Goal: Task Accomplishment & Management: Manage account settings

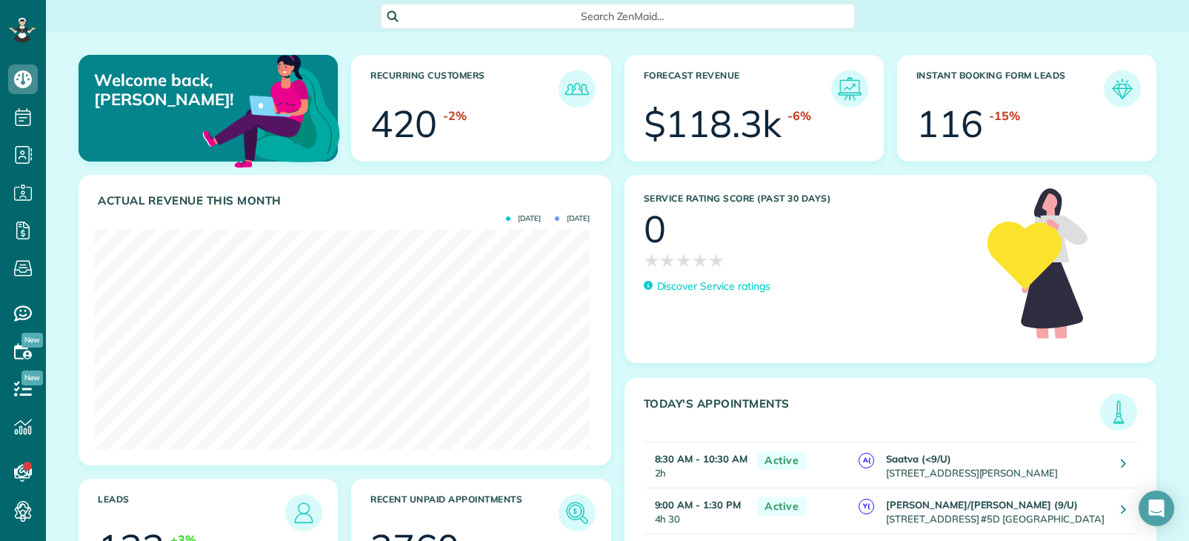
scroll to position [220, 496]
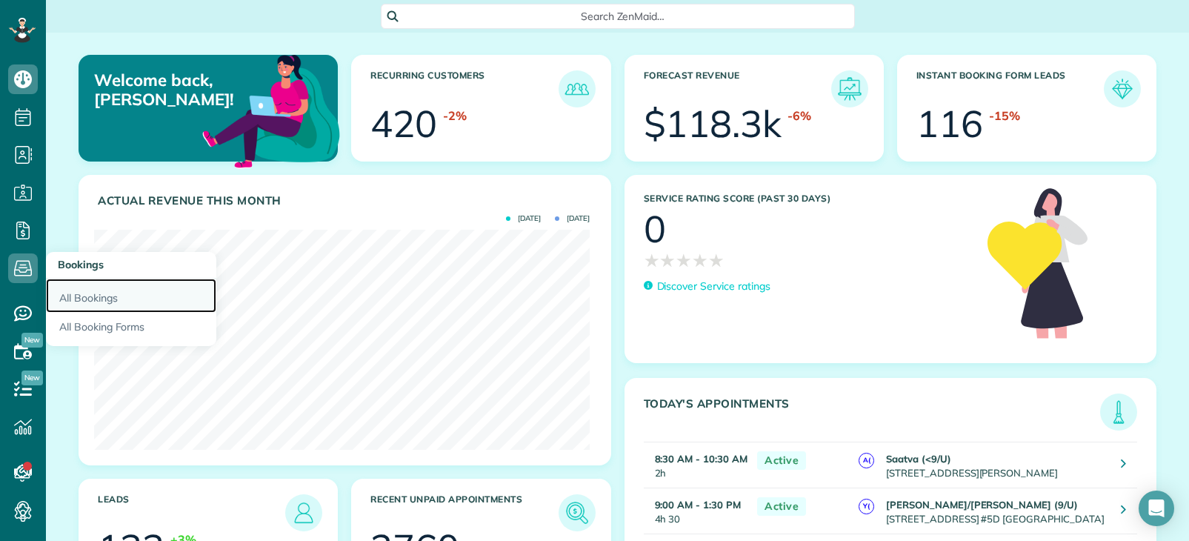
click at [85, 294] on link "All Bookings" at bounding box center [131, 296] width 170 height 34
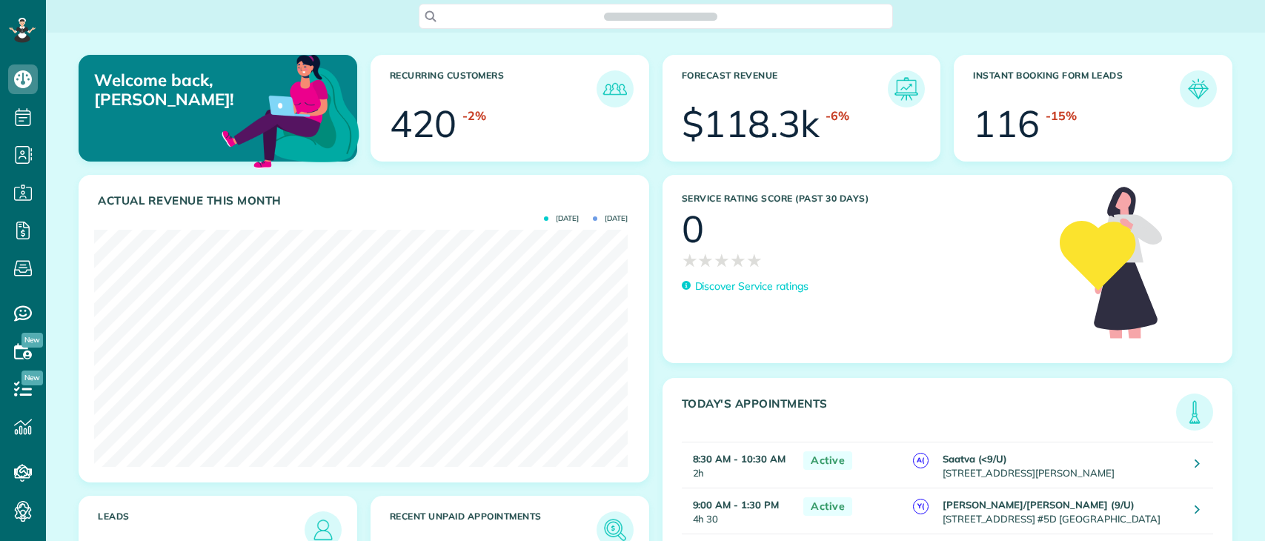
scroll to position [237, 534]
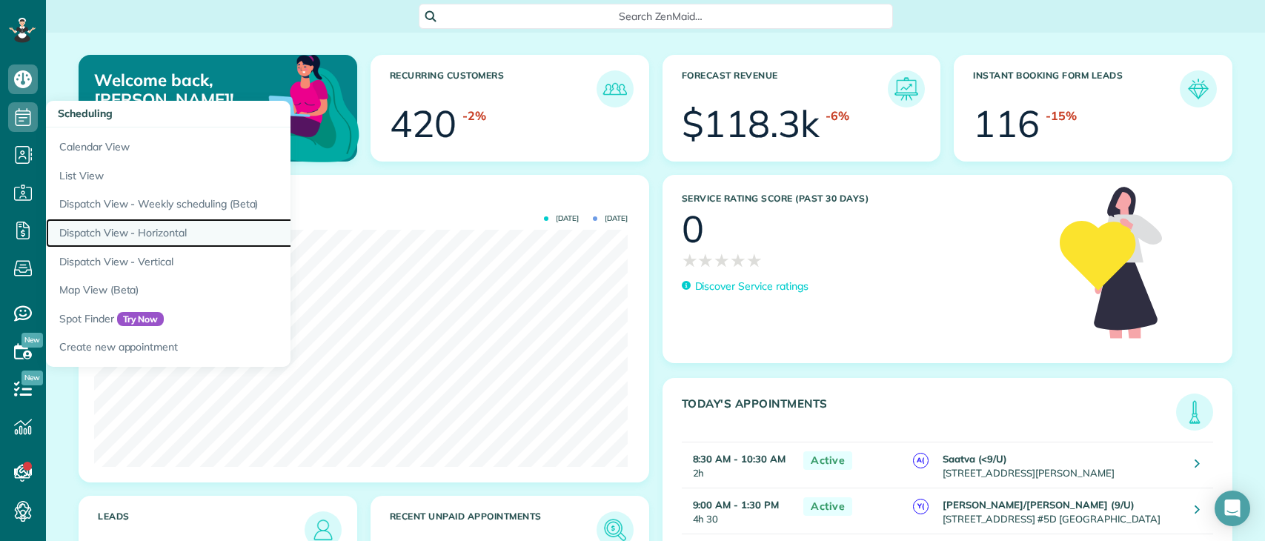
click at [113, 227] on link "Dispatch View - Horizontal" at bounding box center [231, 233] width 370 height 29
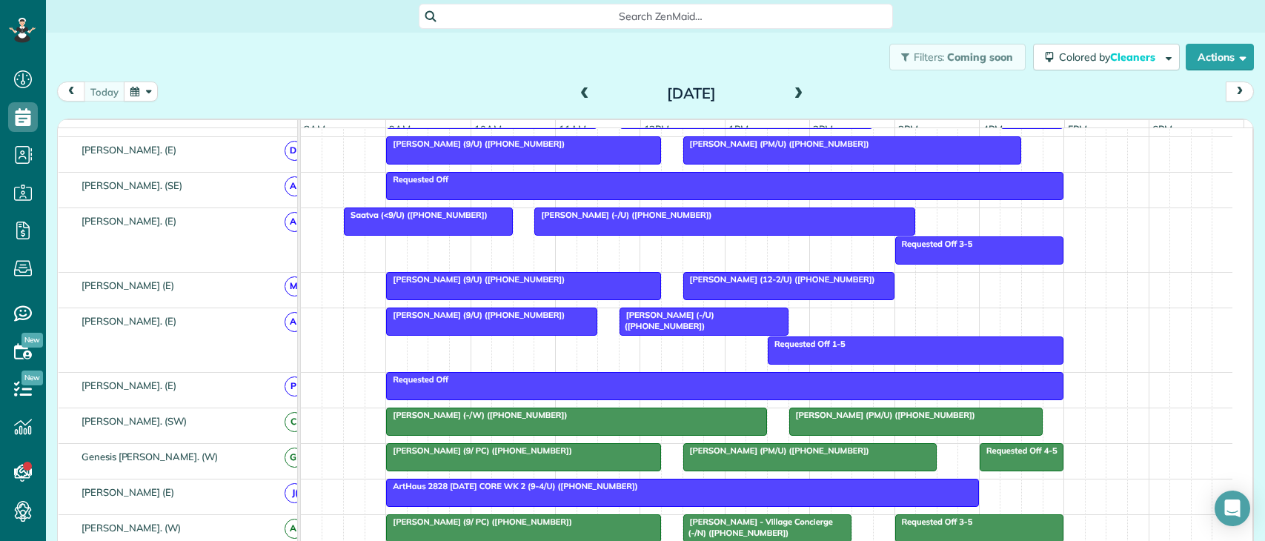
scroll to position [599, 0]
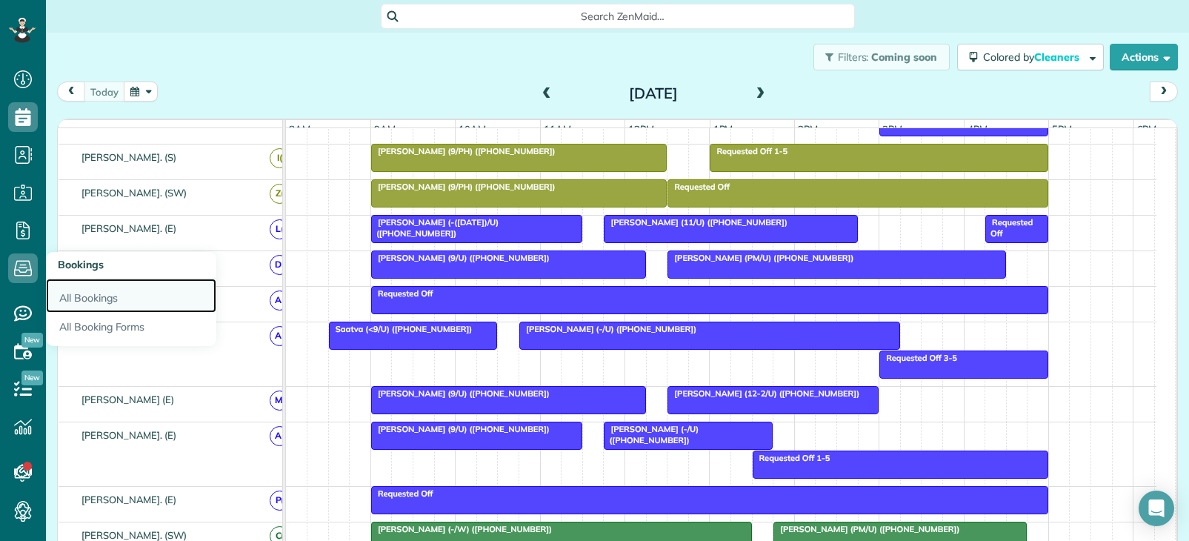
click at [93, 294] on link "All Bookings" at bounding box center [131, 296] width 170 height 34
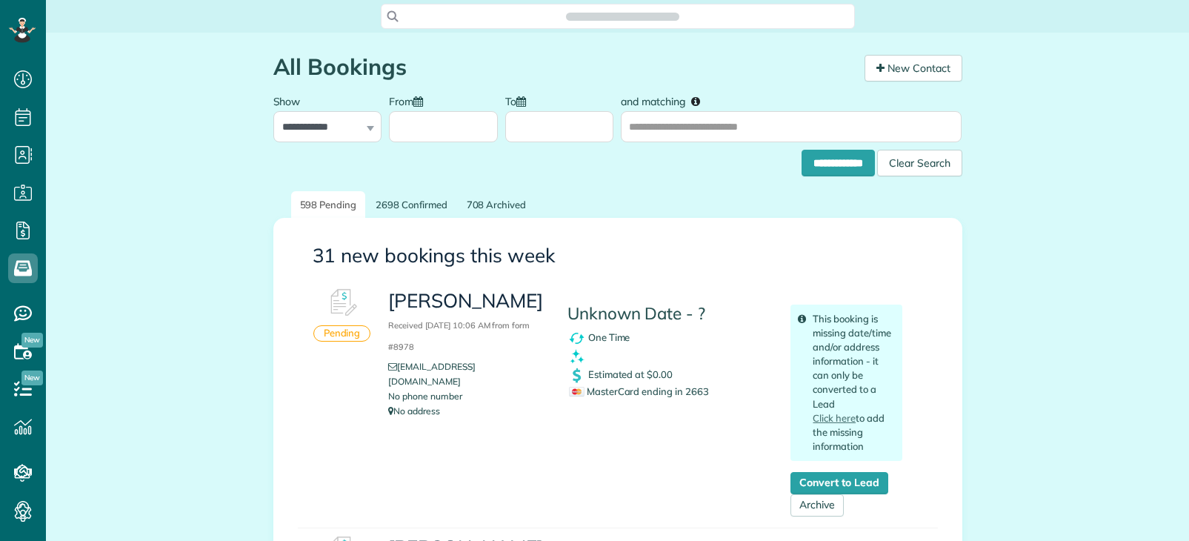
scroll to position [7, 7]
drag, startPoint x: 389, startPoint y: 304, endPoint x: 513, endPoint y: 306, distance: 123.8
click at [513, 306] on h3 "Karen Shen Received August 29, 2025 10:06 AM from form #8978" at bounding box center [466, 322] width 156 height 64
copy h3 "Karen Shen"
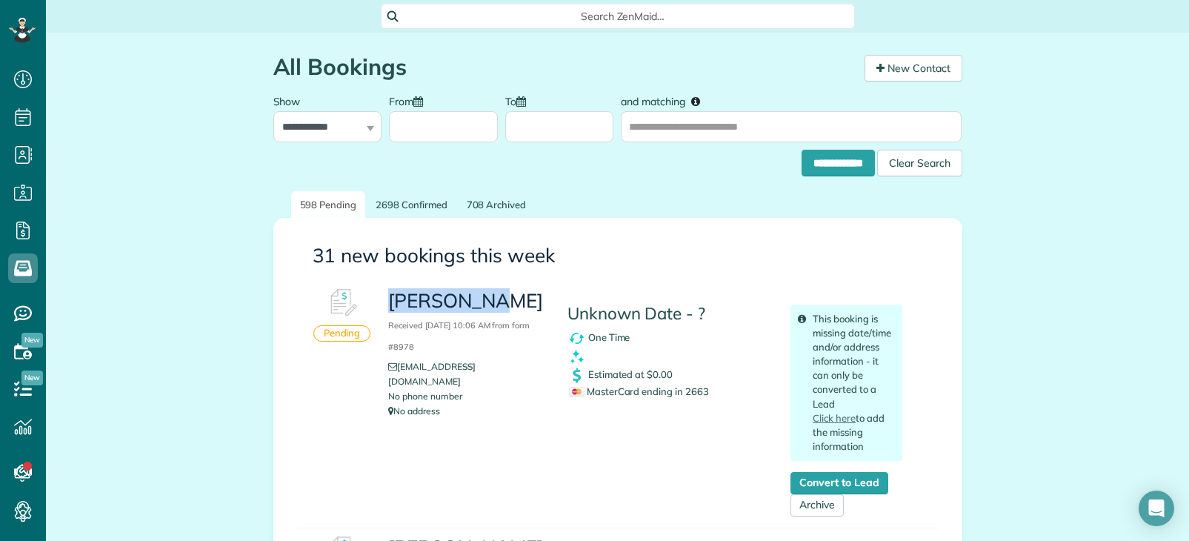
drag, startPoint x: 385, startPoint y: 299, endPoint x: 484, endPoint y: 304, distance: 98.7
click at [484, 304] on h3 "Karen Shen Received August 29, 2025 10:06 AM from form #8978" at bounding box center [466, 322] width 156 height 64
copy h3 "[PERSON_NAME]"
click at [569, 14] on span "Search ZenMaid…" at bounding box center [623, 16] width 451 height 15
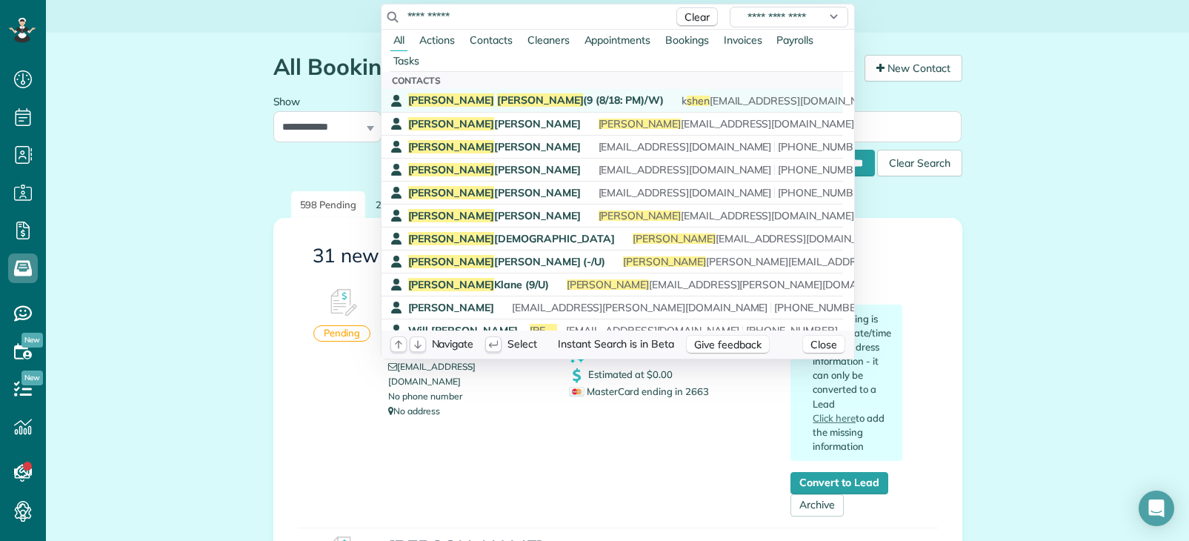
type input "**********"
click at [494, 99] on span "Karen Shen (9 (8/18: PM)/W)" at bounding box center [536, 99] width 256 height 13
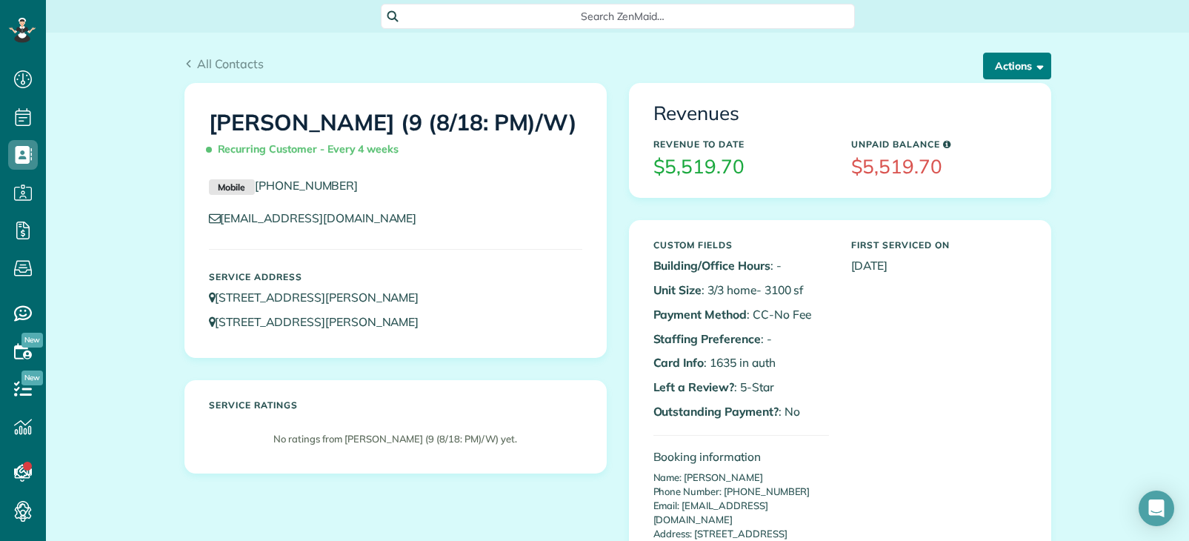
click at [1032, 69] on span "button" at bounding box center [1037, 65] width 11 height 11
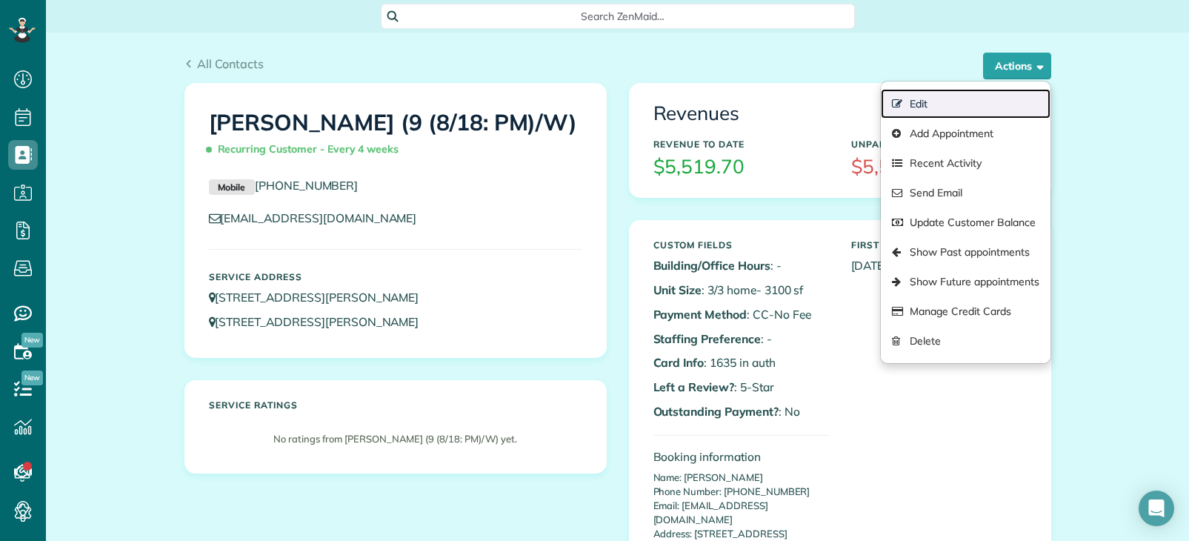
click at [931, 105] on link "Edit" at bounding box center [965, 104] width 169 height 30
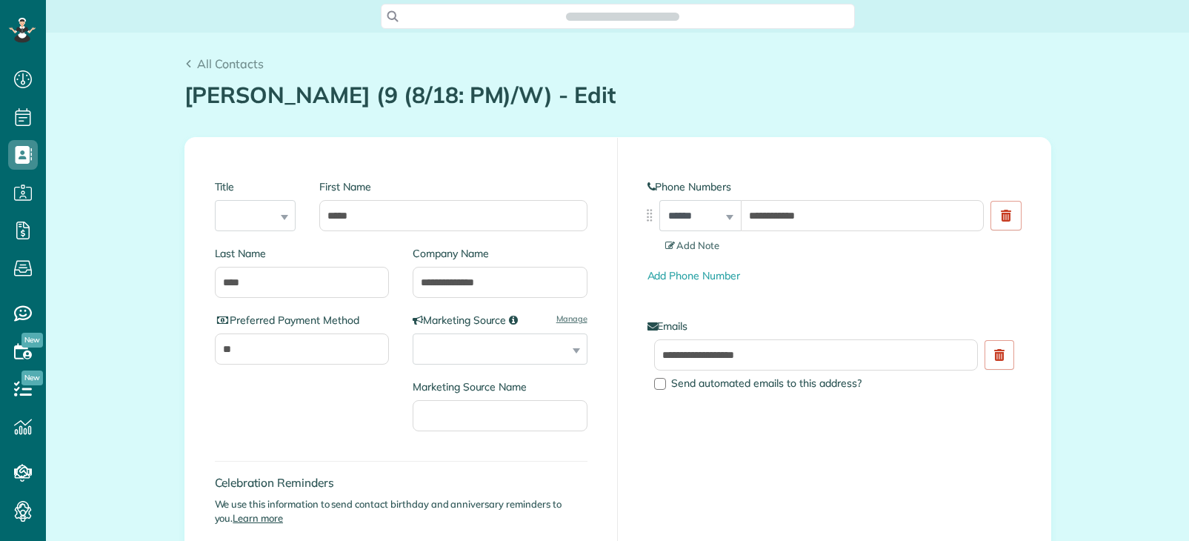
type input "**********"
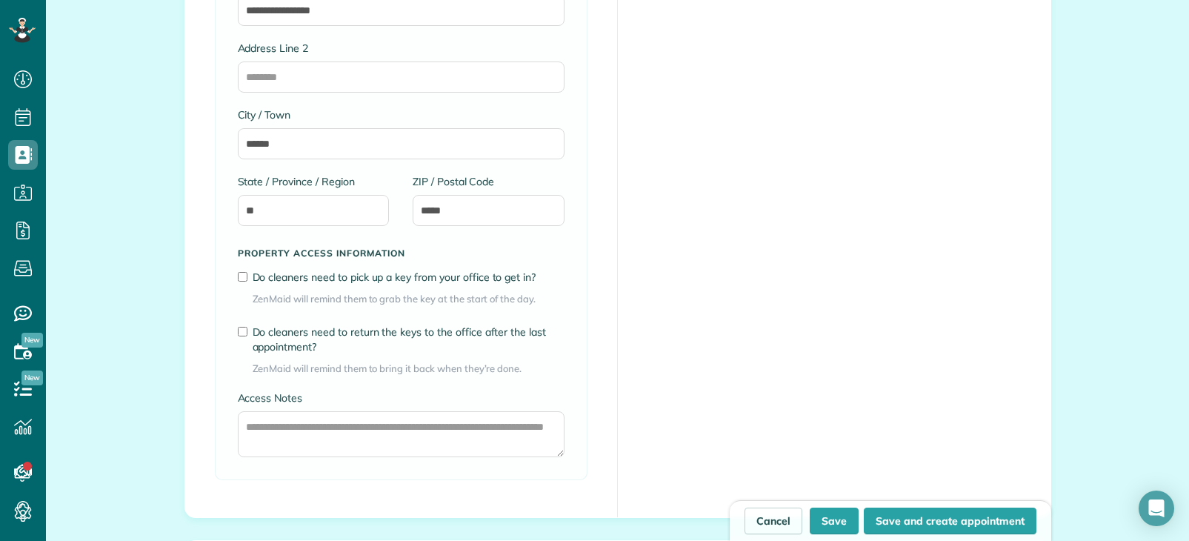
scroll to position [1630, 0]
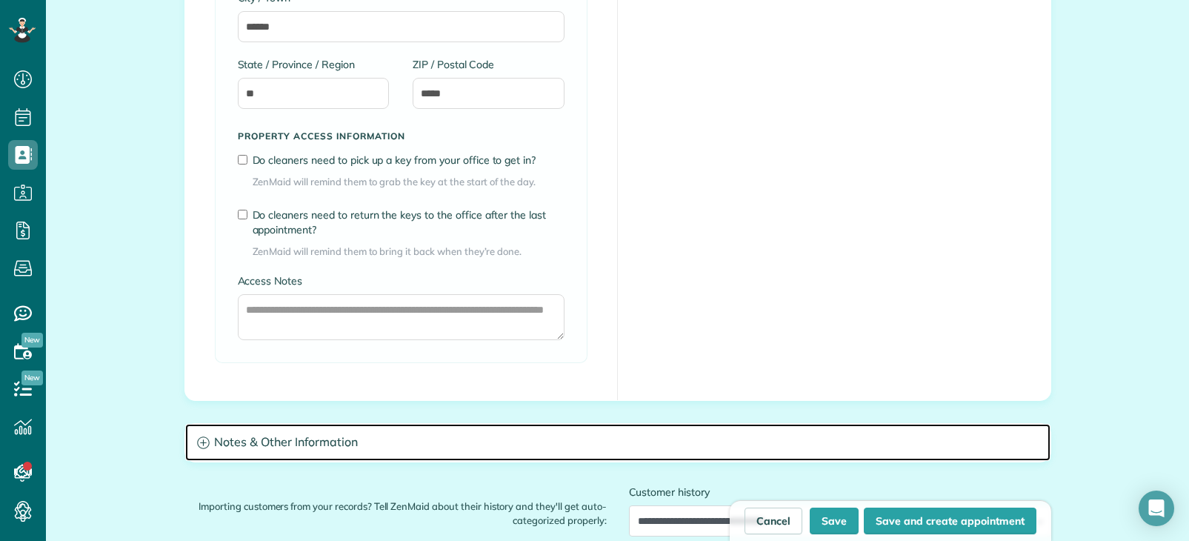
click at [379, 447] on h3 "Notes & Other Information" at bounding box center [617, 443] width 865 height 38
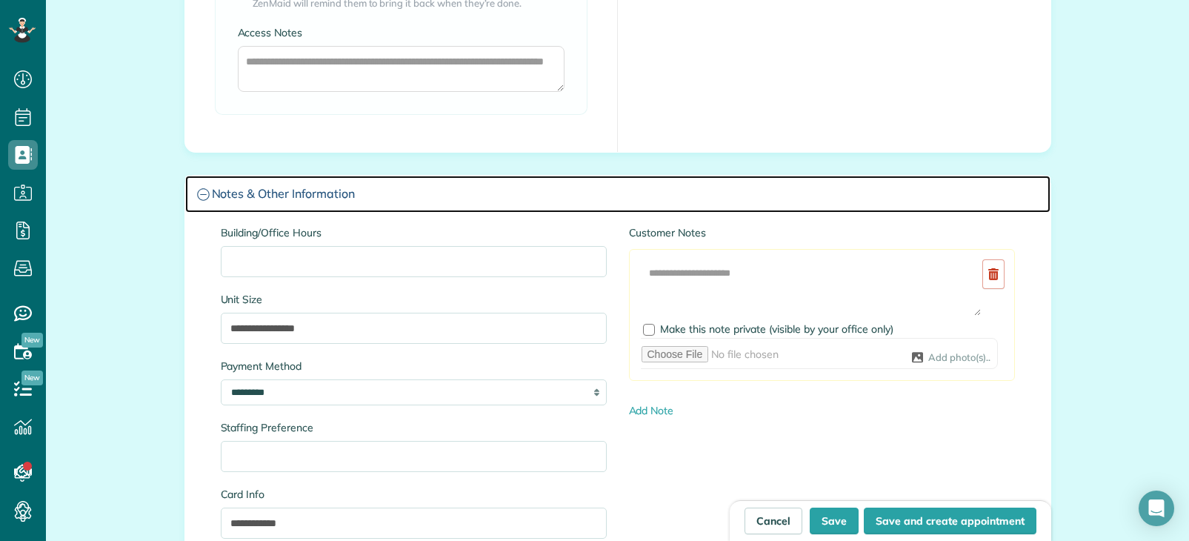
scroll to position [2001, 0]
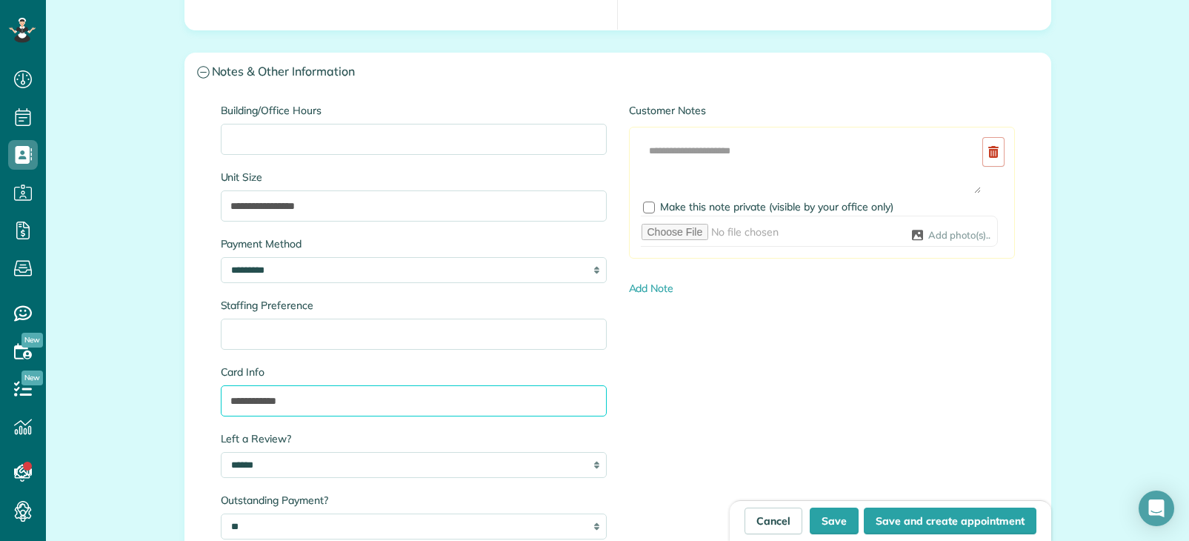
drag, startPoint x: 264, startPoint y: 395, endPoint x: 186, endPoint y: 394, distance: 77.8
click at [189, 394] on div "**********" at bounding box center [617, 328] width 865 height 475
paste input "text"
type input "**********"
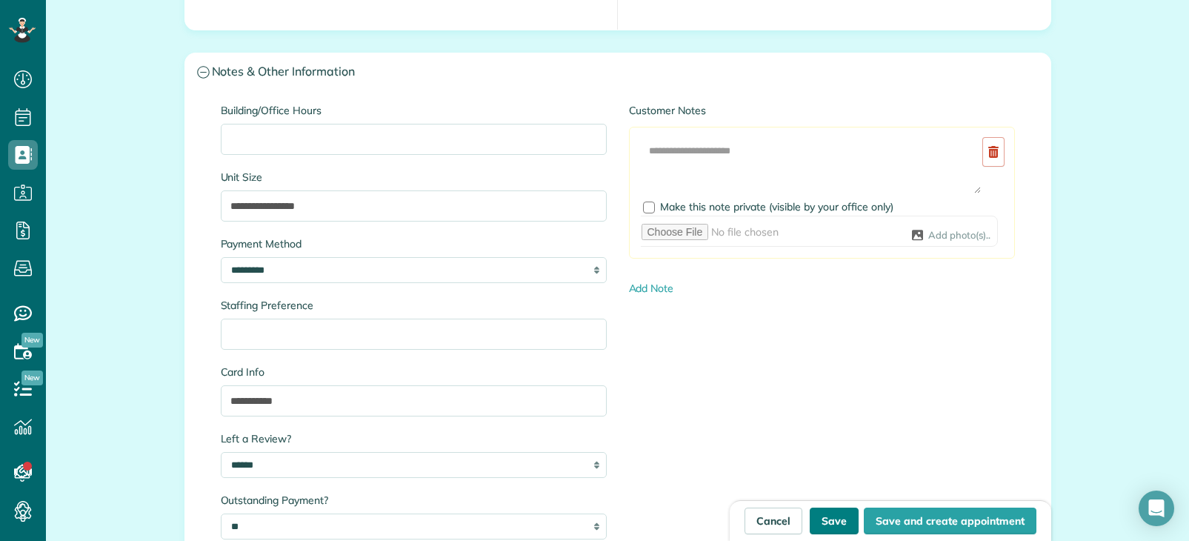
drag, startPoint x: 826, startPoint y: 521, endPoint x: 800, endPoint y: 493, distance: 38.8
click at [827, 521] on button "Save" at bounding box center [834, 521] width 49 height 27
type input "**********"
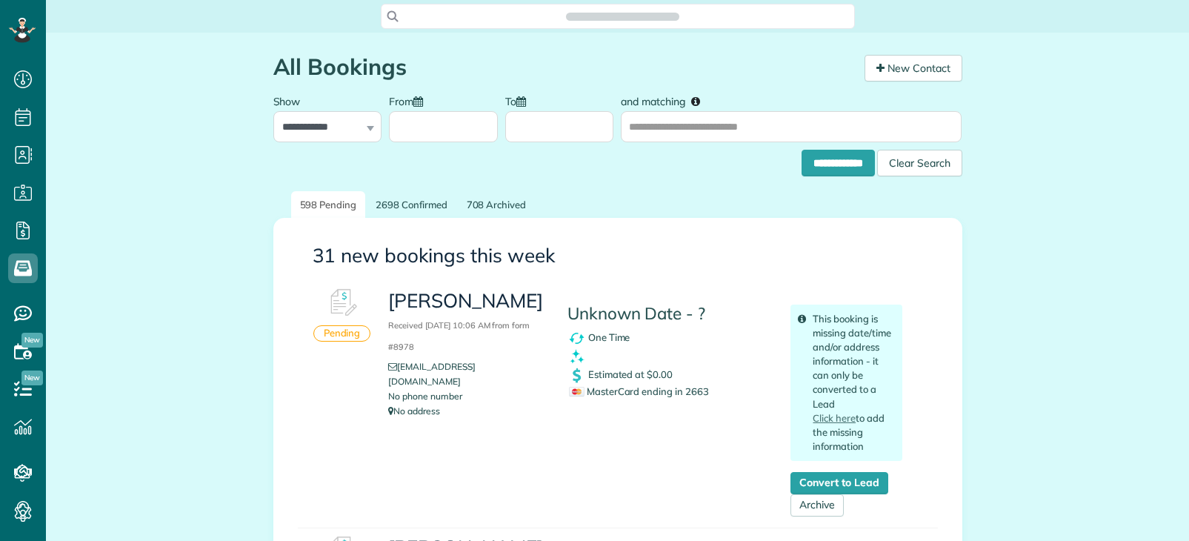
scroll to position [7, 7]
click at [696, 393] on span "MasterCard ending in 2663" at bounding box center [639, 391] width 140 height 12
copy span "2663"
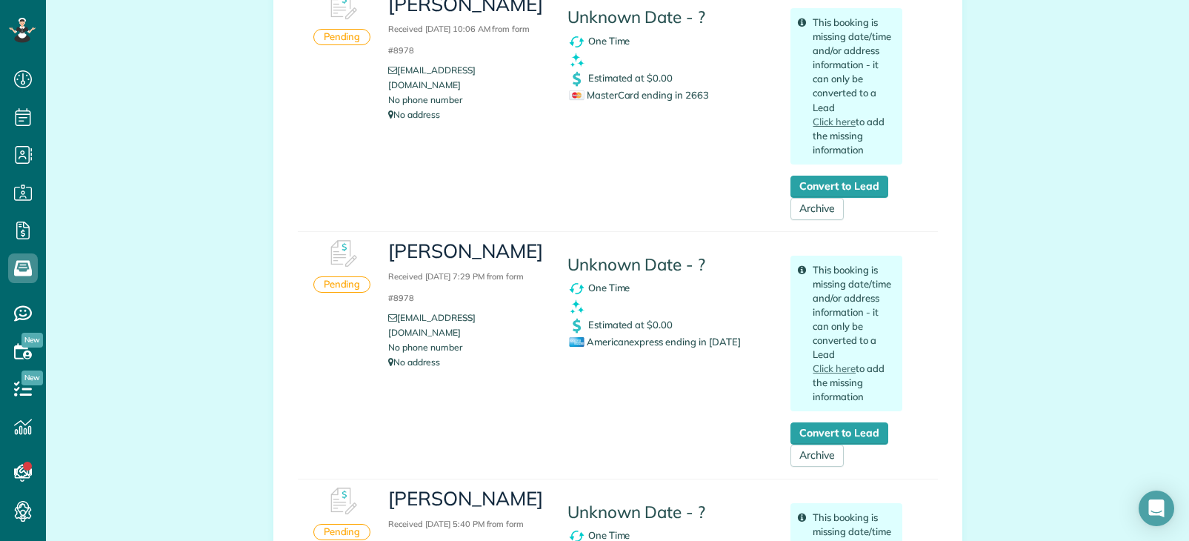
copy h3 "Megan McNamara"
drag, startPoint x: 385, startPoint y: 250, endPoint x: 503, endPoint y: 274, distance: 121.1
click at [503, 274] on h3 "Megan McNamara Received August 28, 2025 7:29 PM from form #8978" at bounding box center [466, 273] width 156 height 64
click at [716, 343] on span "Americanexpress ending in 2041" at bounding box center [655, 342] width 172 height 12
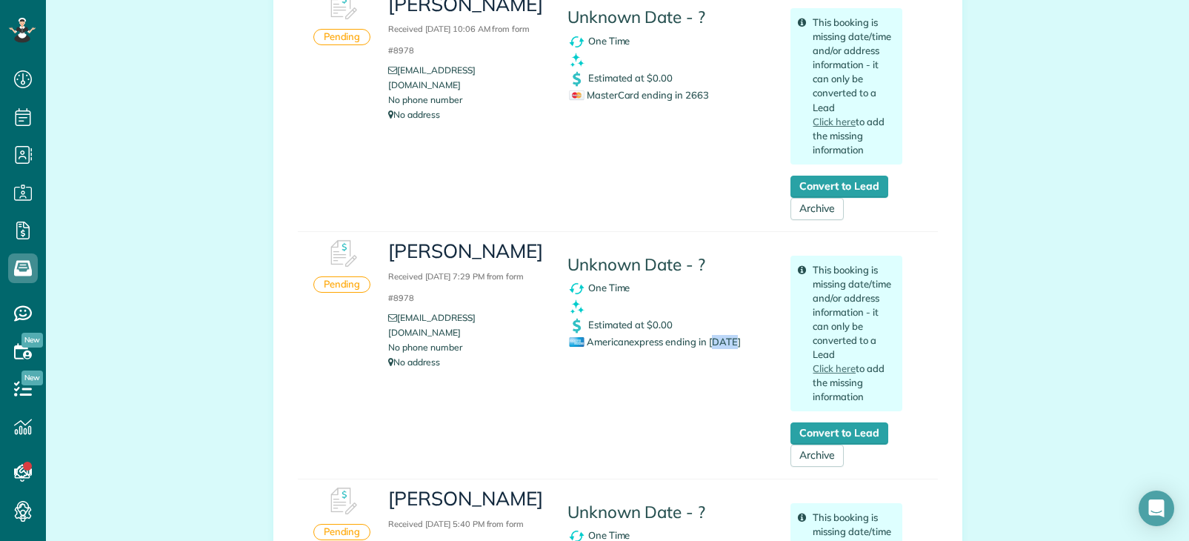
click at [716, 343] on span "Americanexpress ending in 2041" at bounding box center [655, 342] width 172 height 12
copy span "2041"
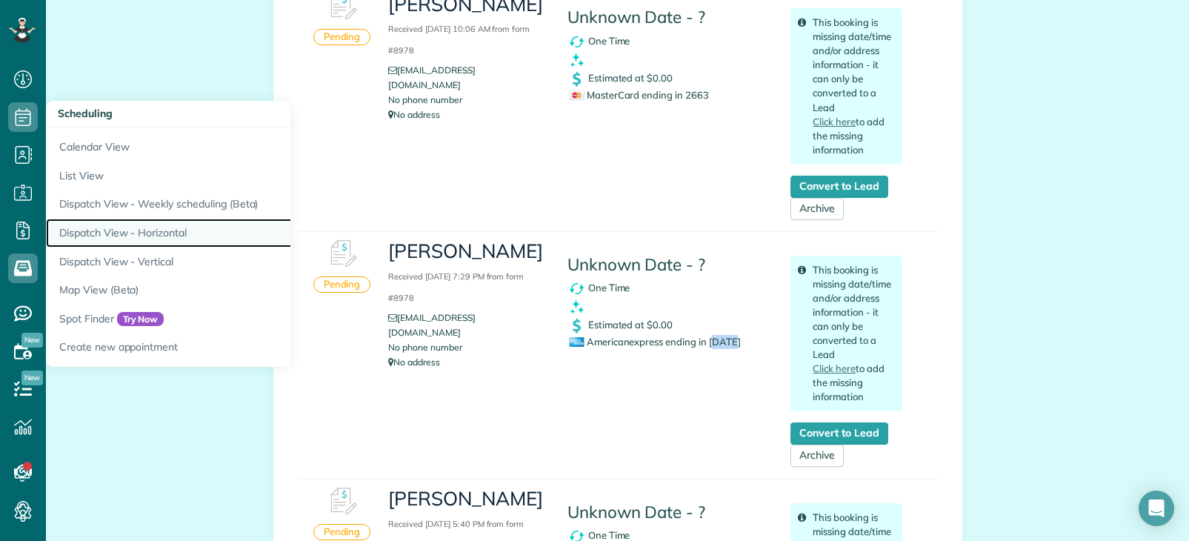
click at [139, 227] on link "Dispatch View - Horizontal" at bounding box center [231, 233] width 370 height 29
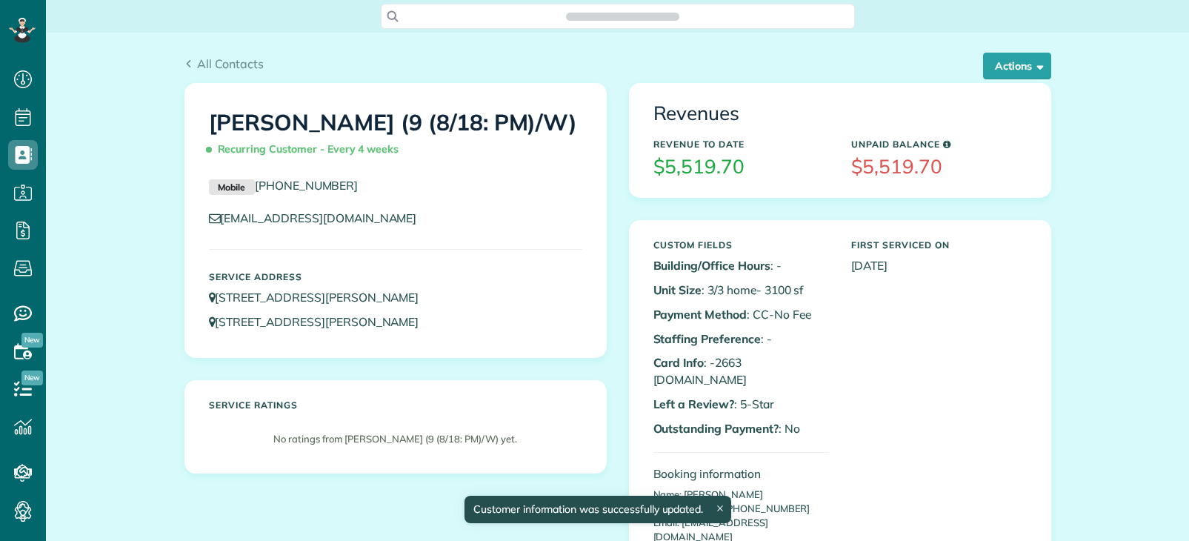
scroll to position [541, 46]
copy h1 "[PERSON_NAME]"
drag, startPoint x: 199, startPoint y: 113, endPoint x: 322, endPoint y: 119, distance: 123.9
click at [322, 119] on div "[PERSON_NAME] (9 (8/18: PM)/W) Recurring Customer - Every 4 weeks" at bounding box center [396, 133] width 396 height 74
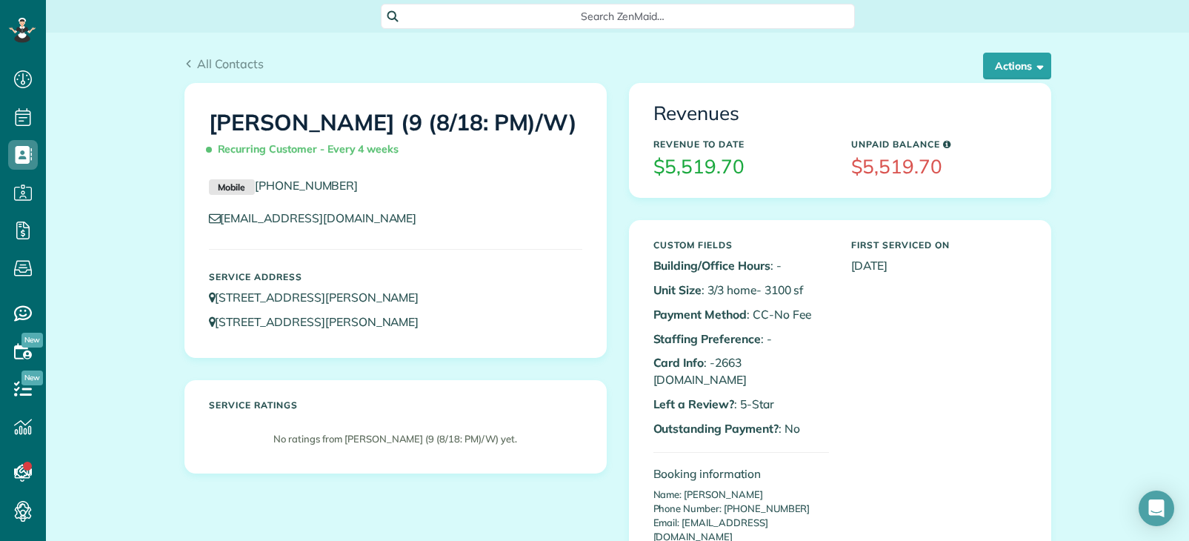
click at [593, 8] on div "Search ZenMaid…" at bounding box center [618, 16] width 474 height 25
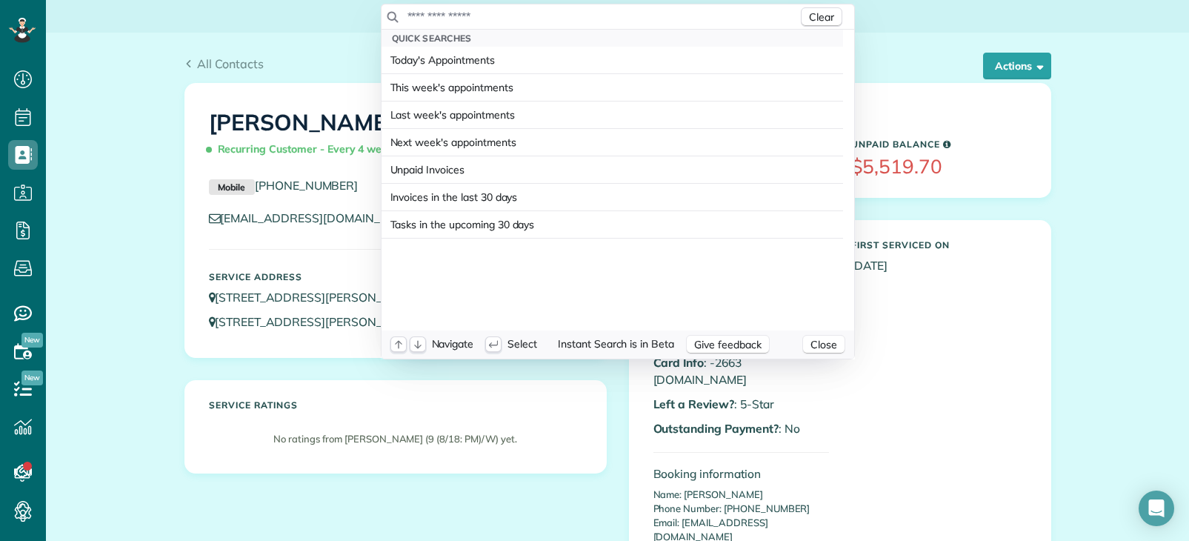
click at [582, 18] on input "text" at bounding box center [602, 16] width 391 height 15
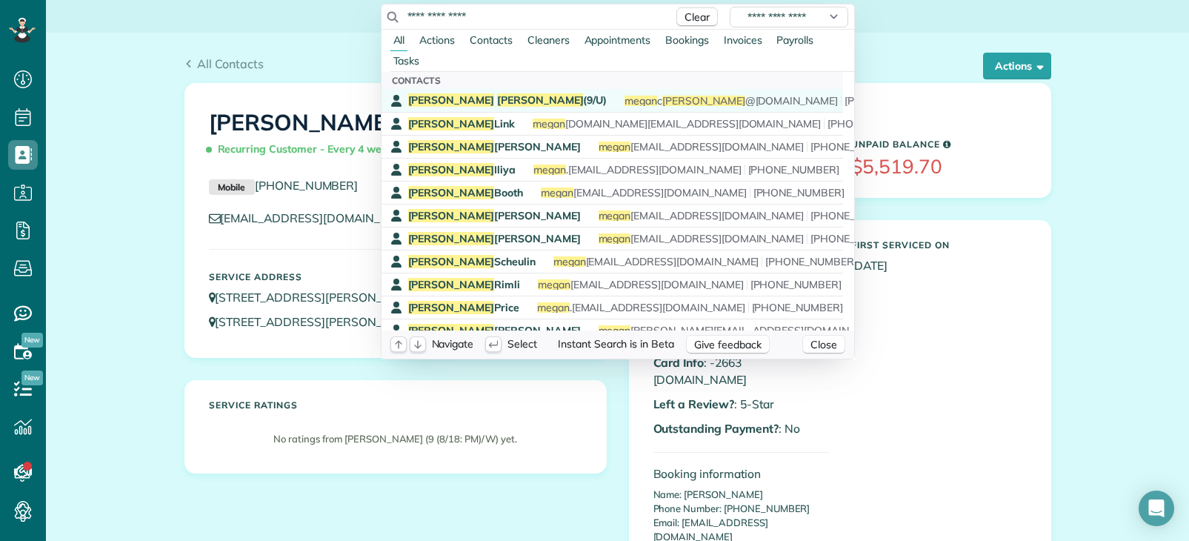
type input "**********"
click at [528, 100] on div "Megan McNamara (9/U) megan c mcnamara @gmail.com (843) 270-5346" at bounding box center [623, 100] width 430 height 14
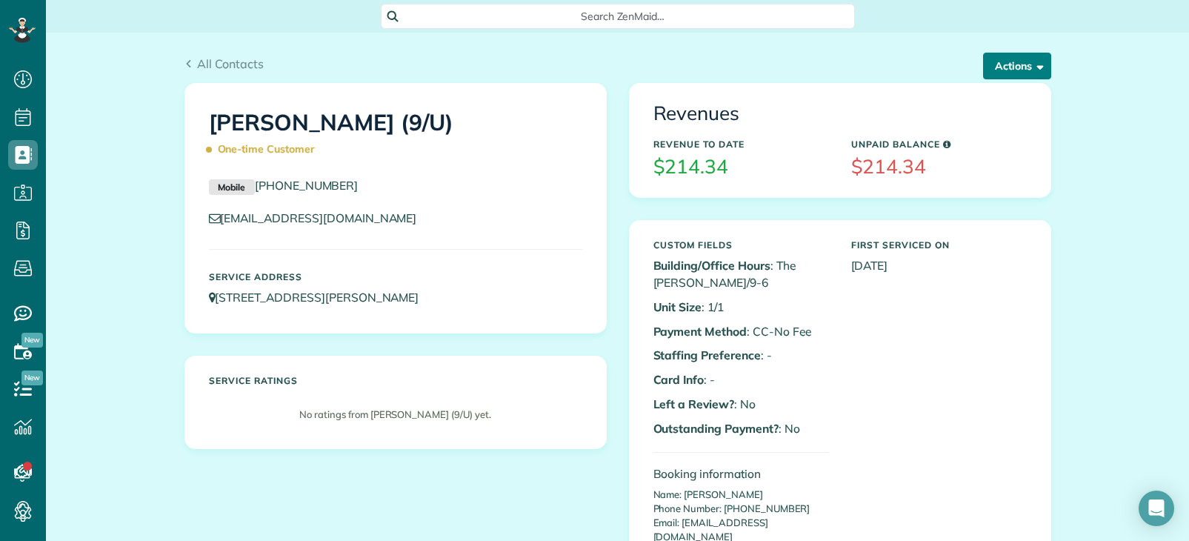
click at [1020, 67] on button "Actions" at bounding box center [1017, 66] width 68 height 27
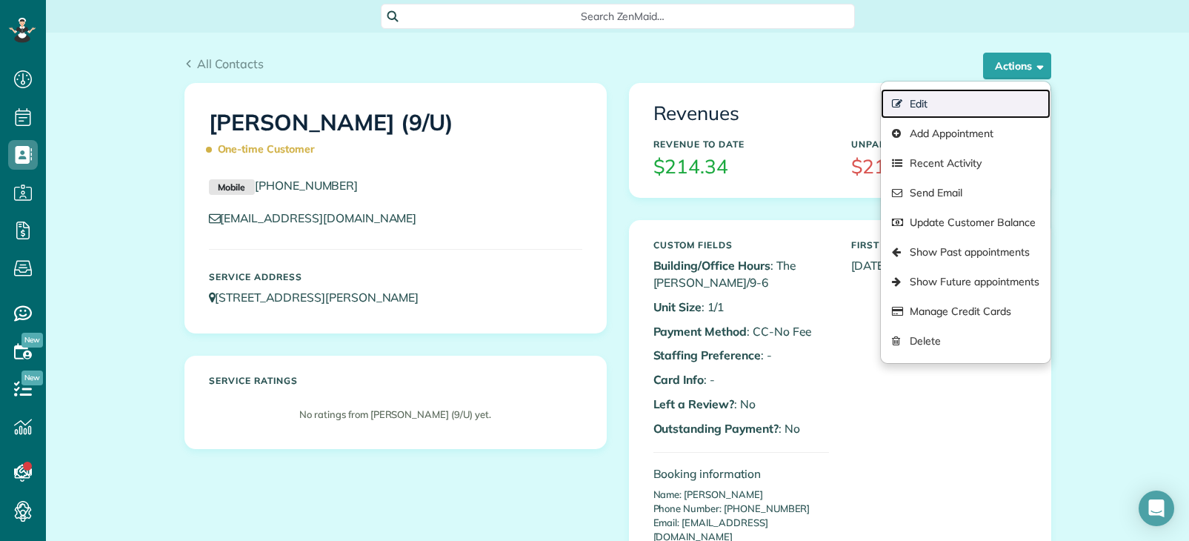
click at [931, 107] on link "Edit" at bounding box center [965, 104] width 169 height 30
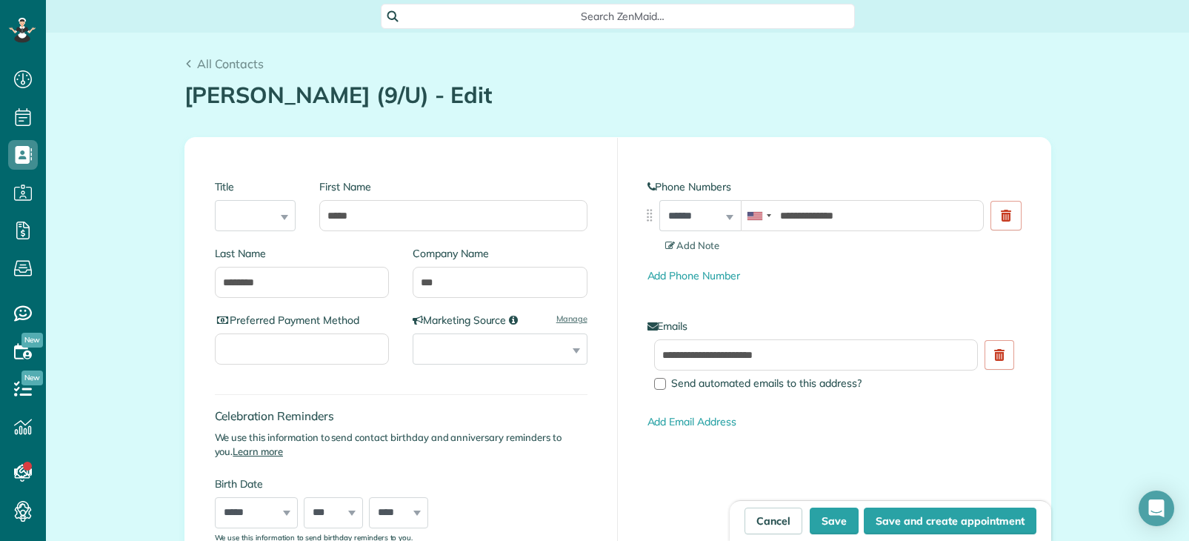
scroll to position [7, 7]
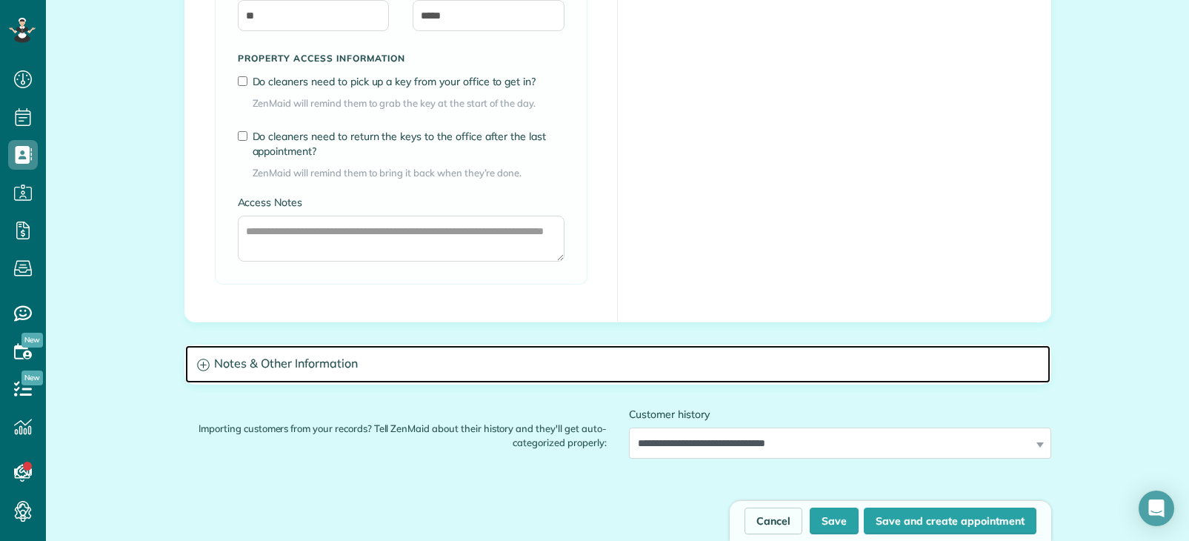
click at [365, 360] on h3 "Notes & Other Information" at bounding box center [617, 364] width 865 height 38
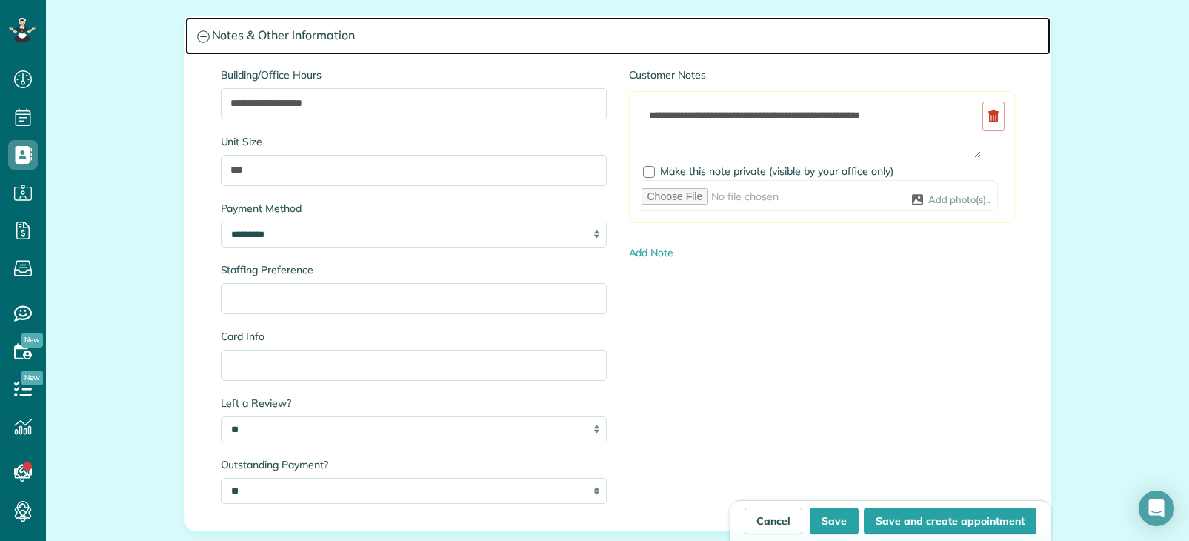
scroll to position [1482, 0]
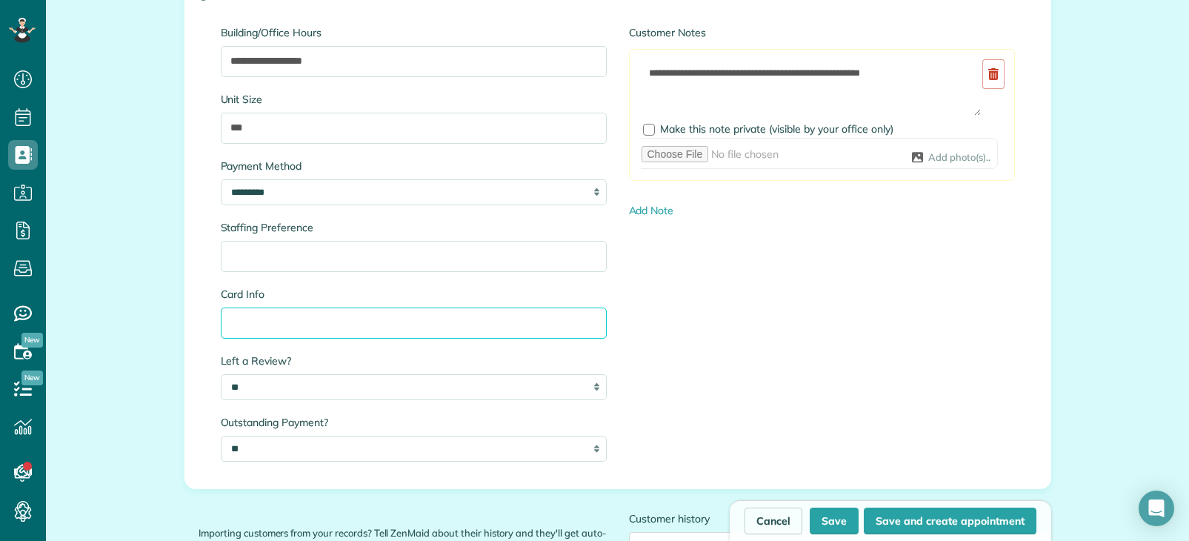
click at [316, 334] on input "Card Info" at bounding box center [414, 323] width 386 height 31
paste input "*****"
type input "**********"
click at [831, 520] on button "Save" at bounding box center [834, 521] width 49 height 27
type input "**********"
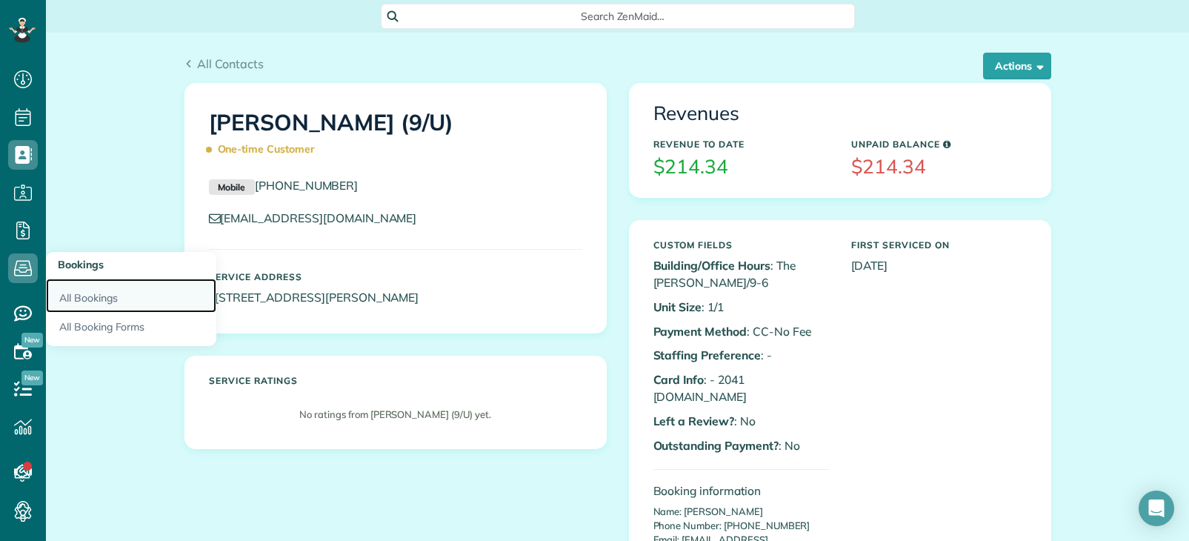
click at [92, 291] on link "All Bookings" at bounding box center [131, 296] width 170 height 34
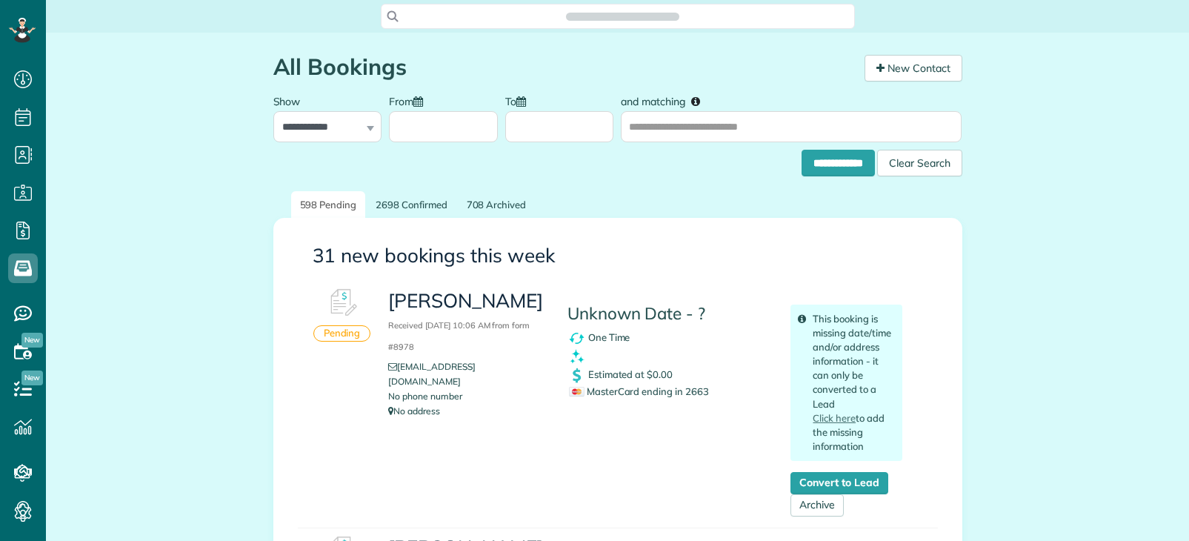
scroll to position [7, 7]
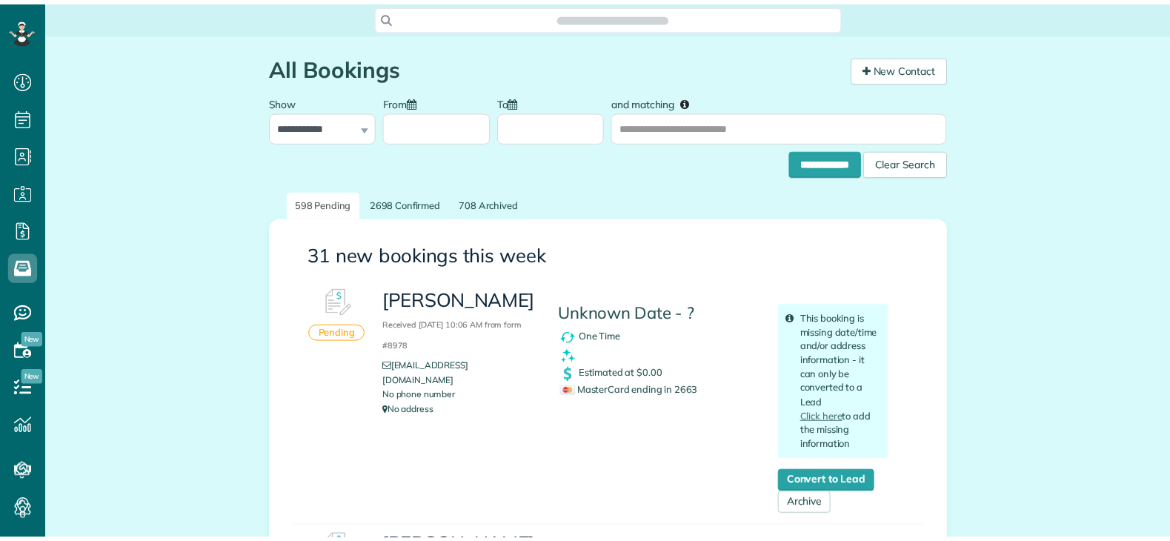
scroll to position [541, 46]
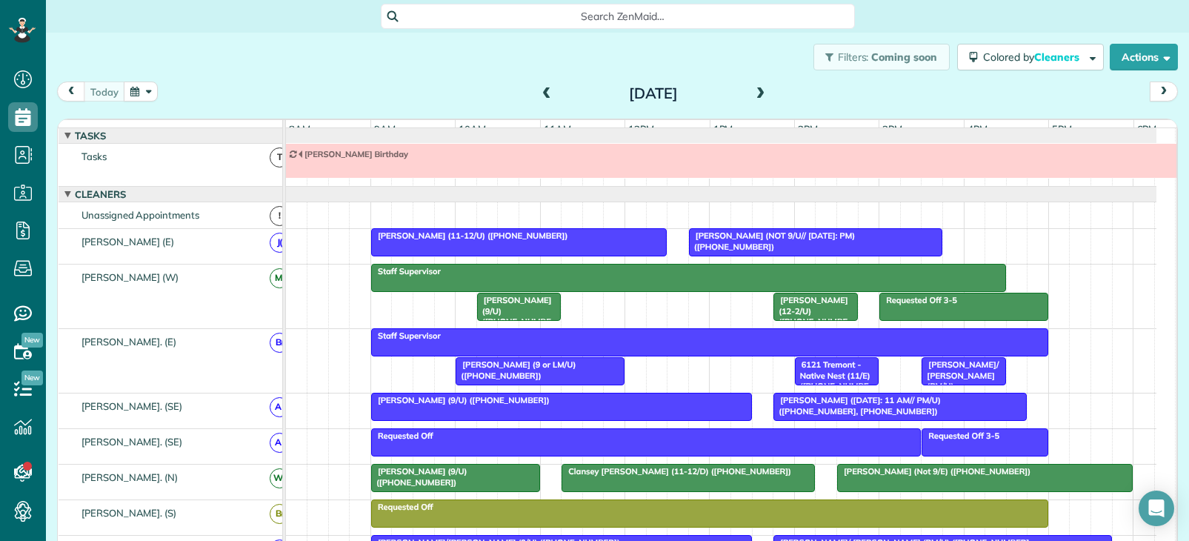
scroll to position [16, 0]
